Goal: Task Accomplishment & Management: Manage account settings

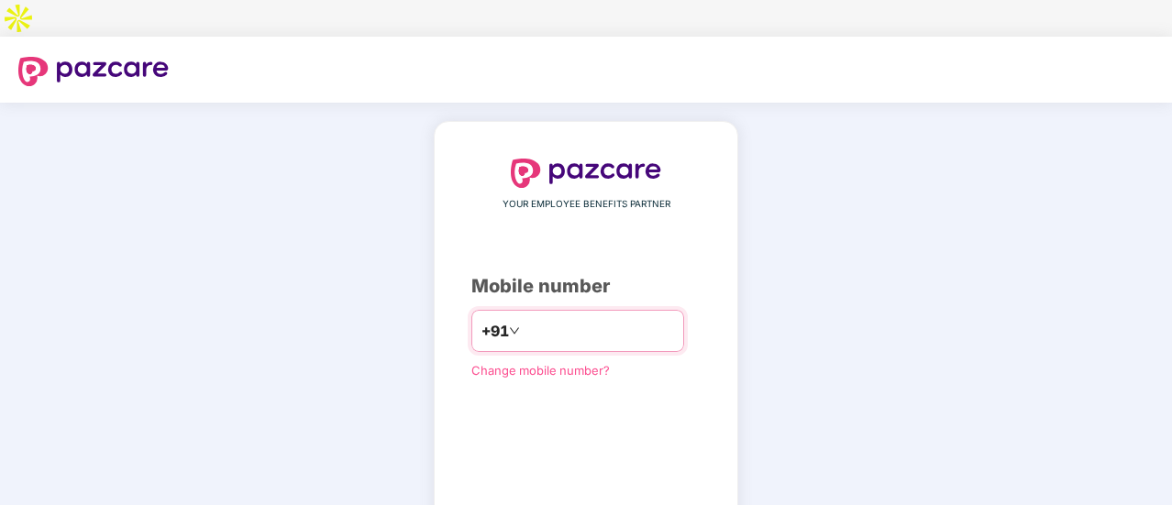
click at [616, 316] on input "number" at bounding box center [599, 330] width 150 height 29
type input "**********"
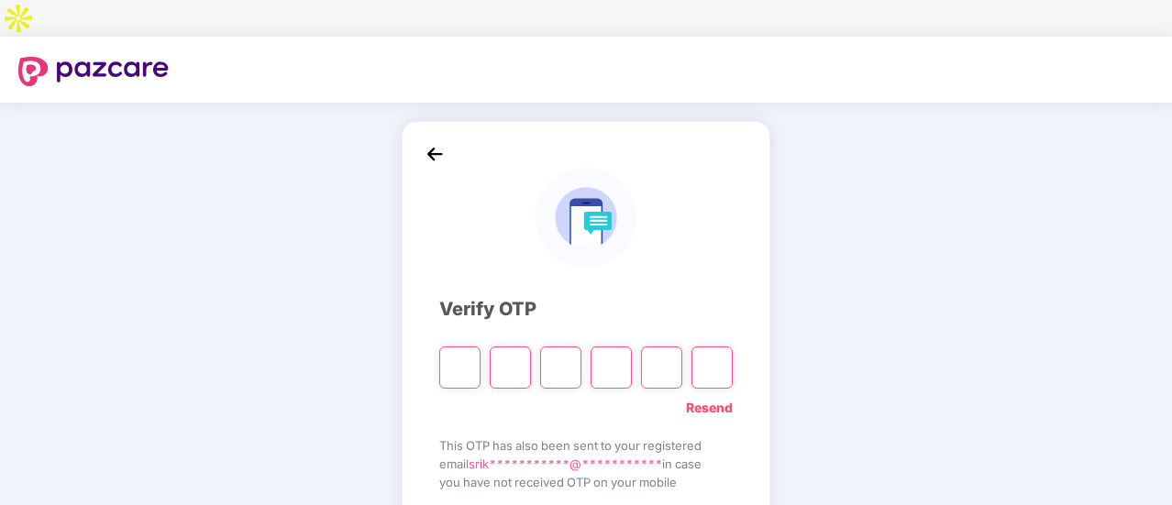
type input "*"
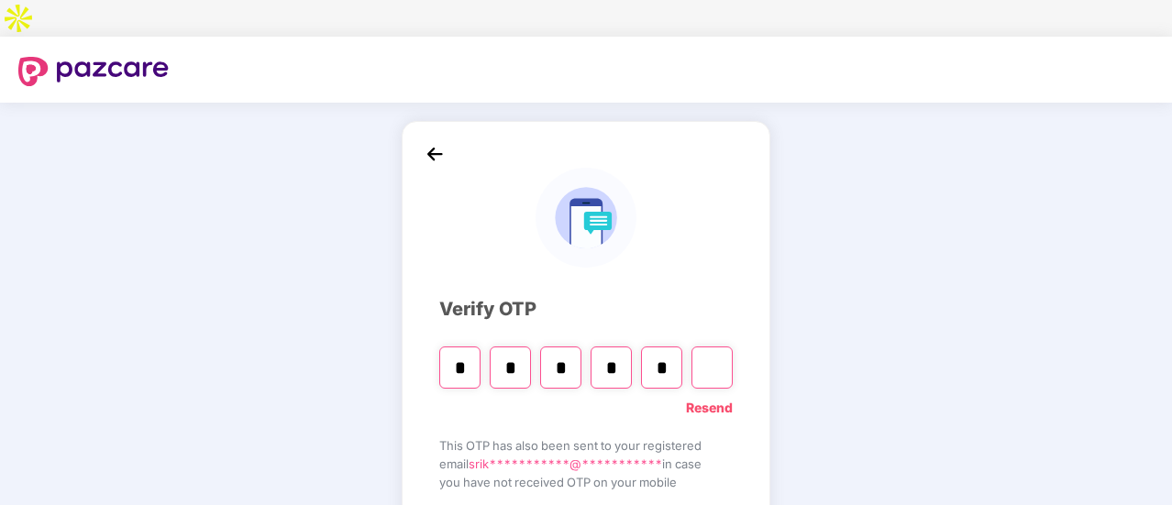
type input "*"
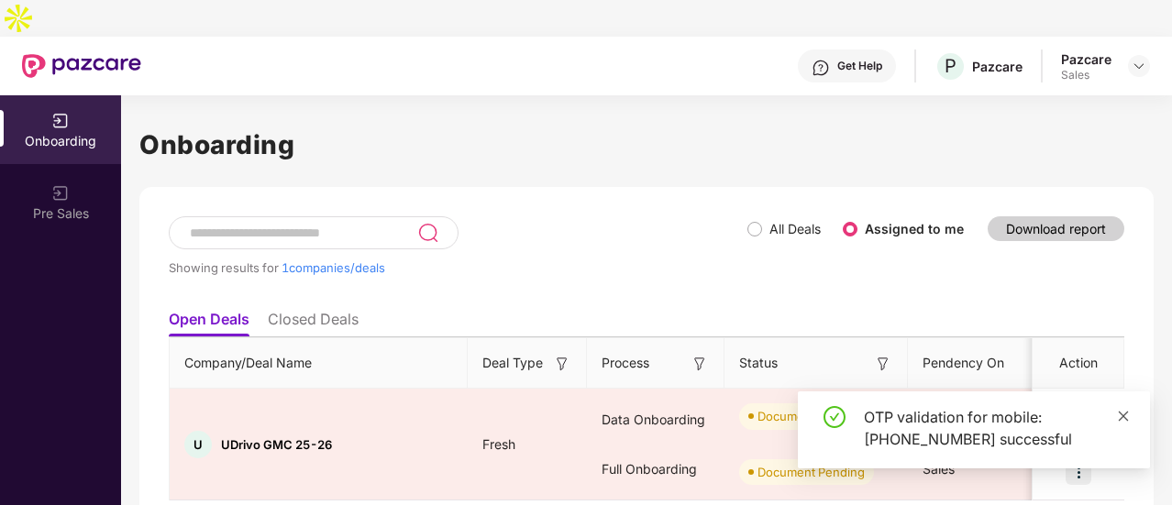
click at [1126, 420] on icon "close" at bounding box center [1123, 416] width 13 height 13
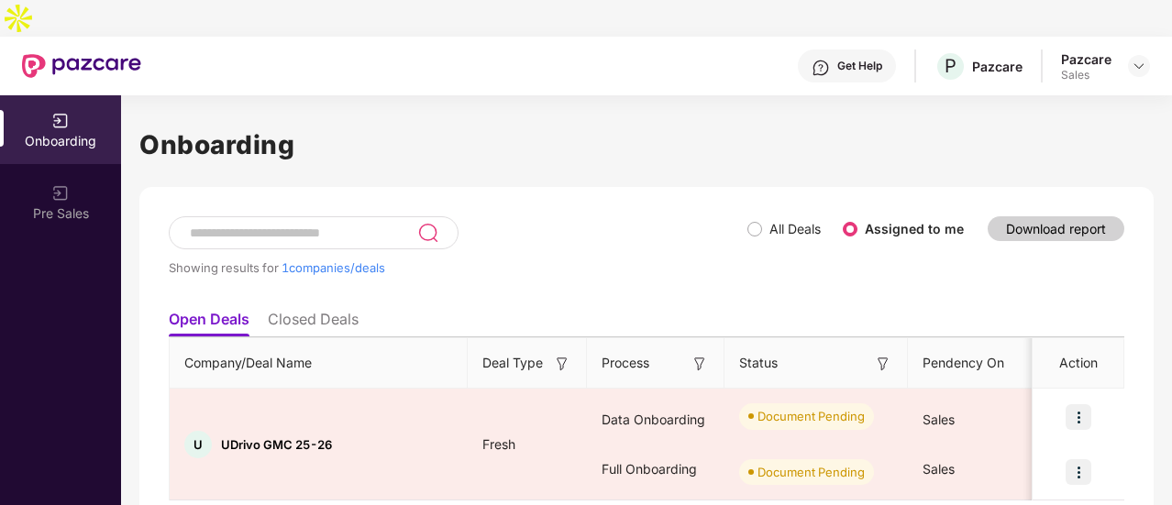
scroll to position [25, 0]
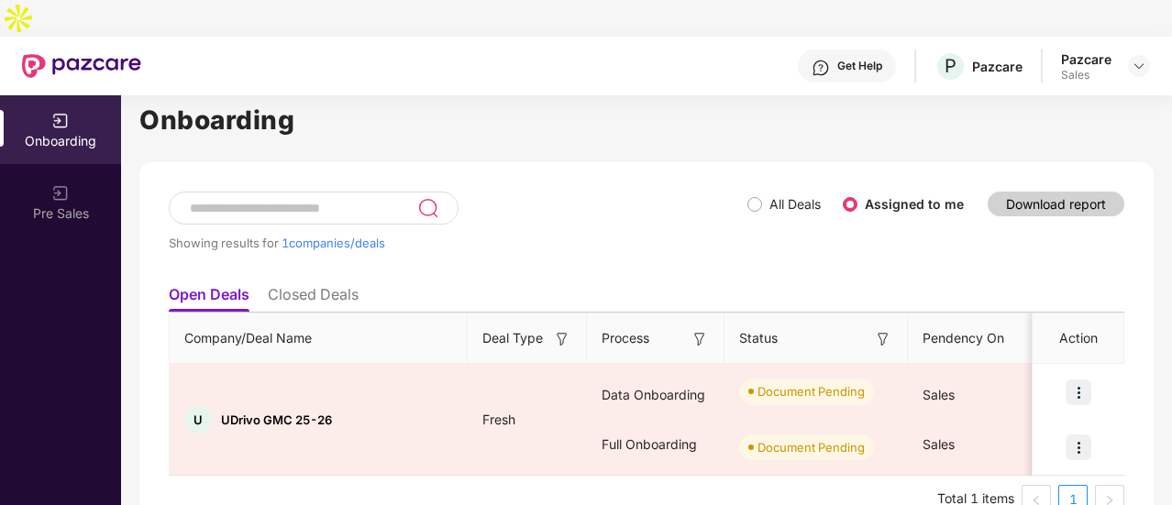
click at [760, 194] on label "All Deals" at bounding box center [788, 204] width 81 height 20
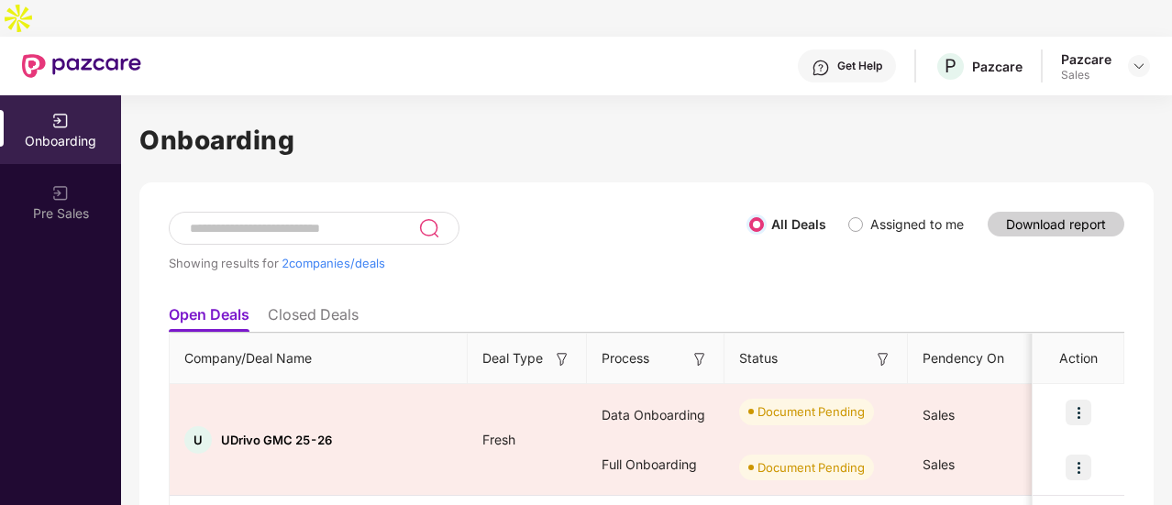
scroll to position [0, 0]
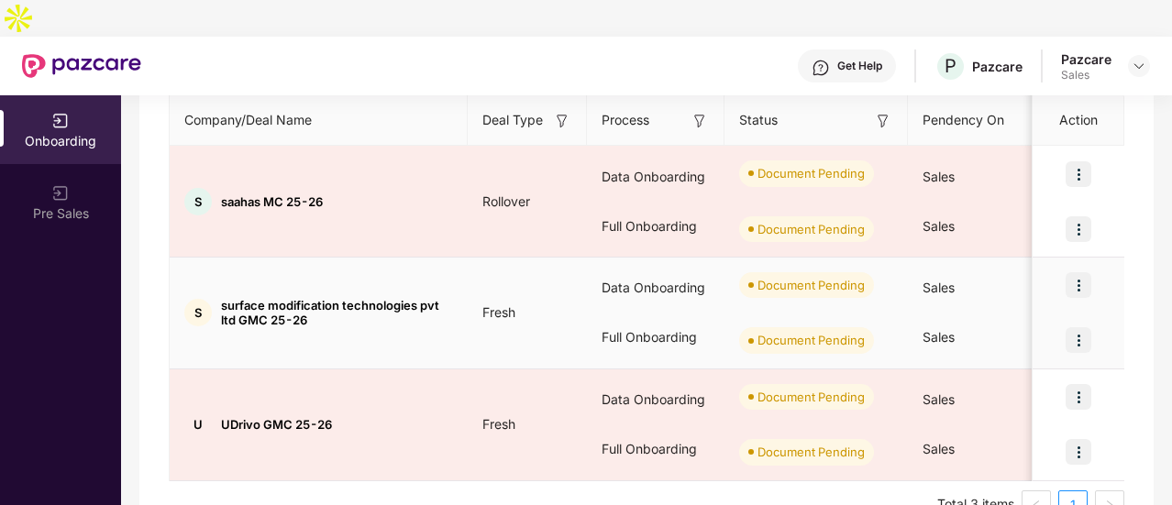
scroll to position [105, 0]
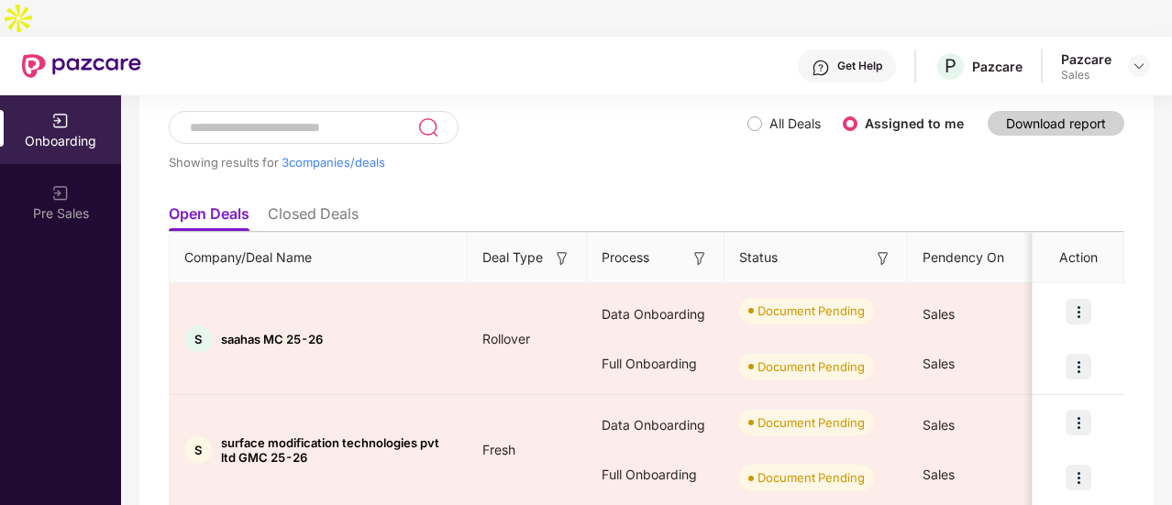
click at [325, 205] on li "Closed Deals" at bounding box center [313, 218] width 91 height 27
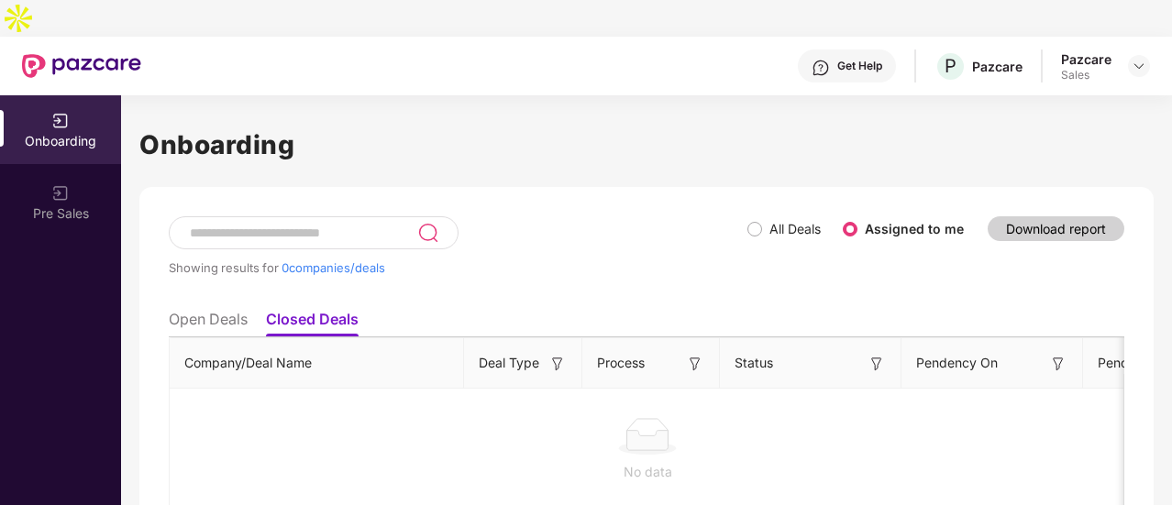
scroll to position [37, 0]
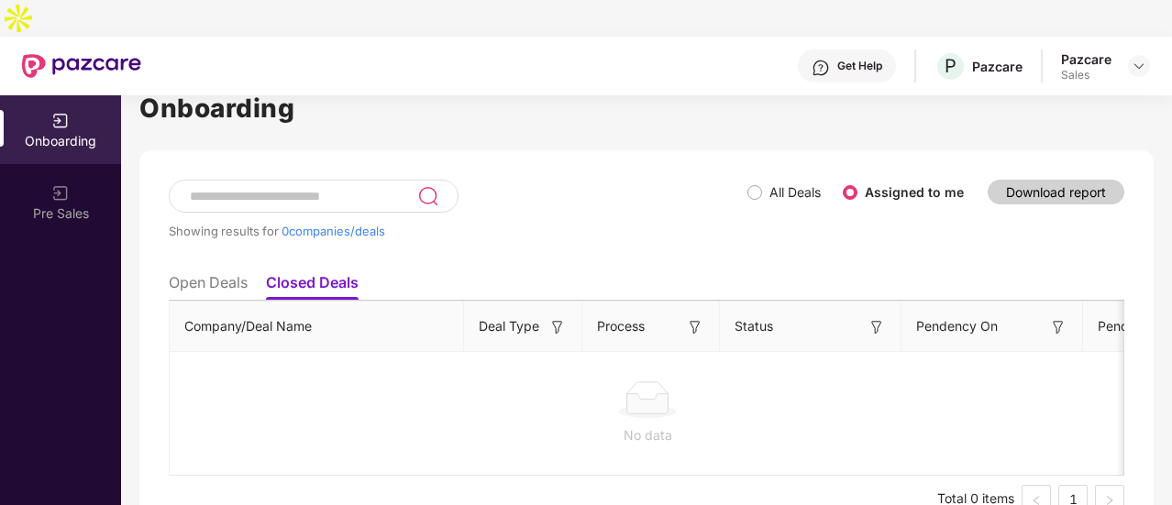
click at [239, 224] on div "Showing results for 0 companies/deals" at bounding box center [458, 222] width 579 height 84
click at [233, 273] on li "Open Deals" at bounding box center [208, 286] width 79 height 27
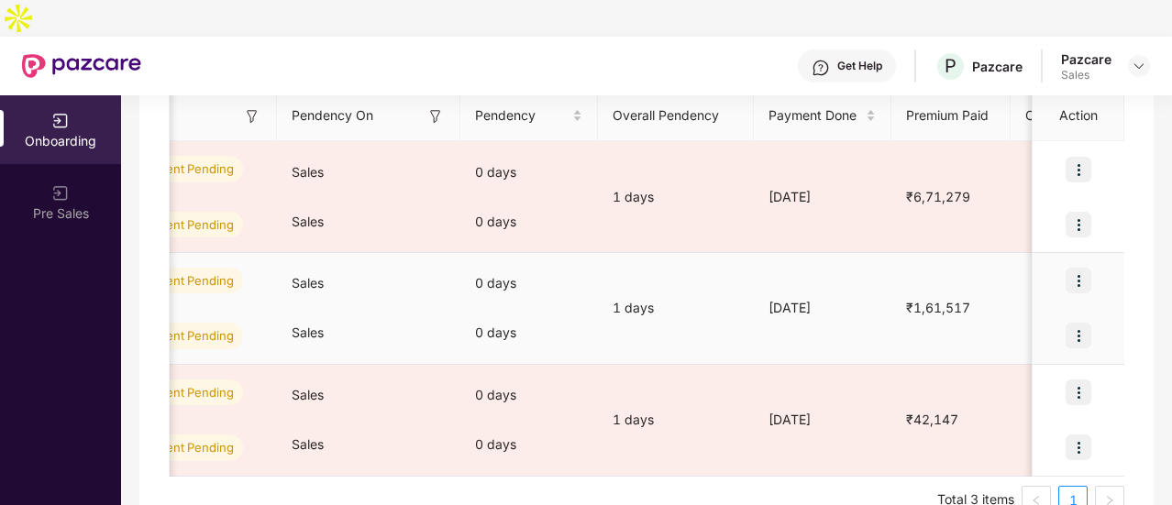
scroll to position [0, 0]
